Goal: Task Accomplishment & Management: Manage account settings

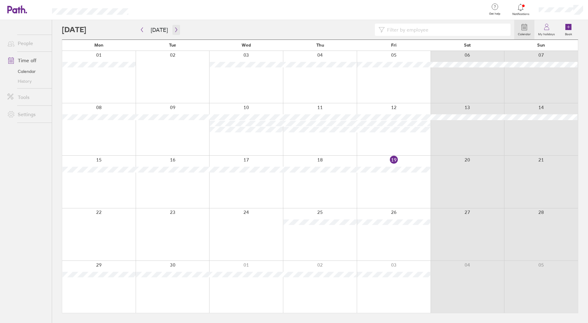
click at [174, 30] on icon "button" at bounding box center [176, 29] width 5 height 5
click at [143, 29] on icon "button" at bounding box center [142, 29] width 5 height 5
click at [173, 29] on button "button" at bounding box center [177, 30] width 8 height 10
click at [178, 30] on button "button" at bounding box center [177, 30] width 8 height 10
click at [175, 31] on icon "button" at bounding box center [176, 29] width 5 height 5
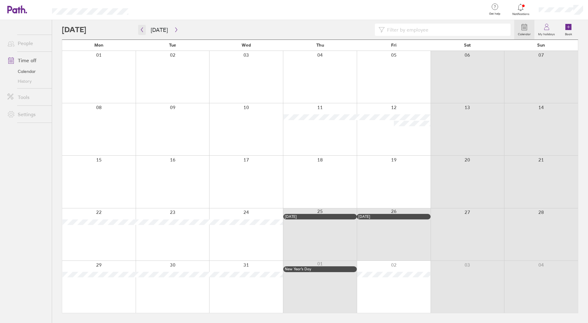
click at [142, 31] on icon "button" at bounding box center [142, 29] width 5 height 5
